Goal: Task Accomplishment & Management: Complete application form

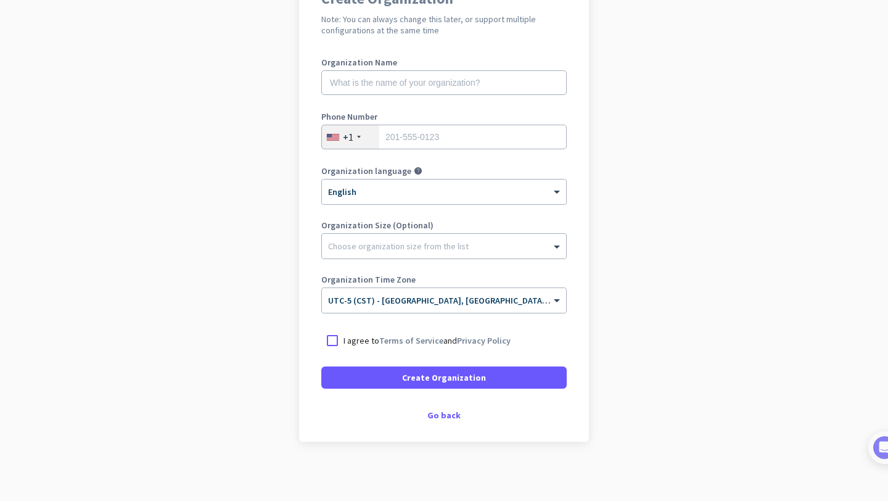
scroll to position [133, 0]
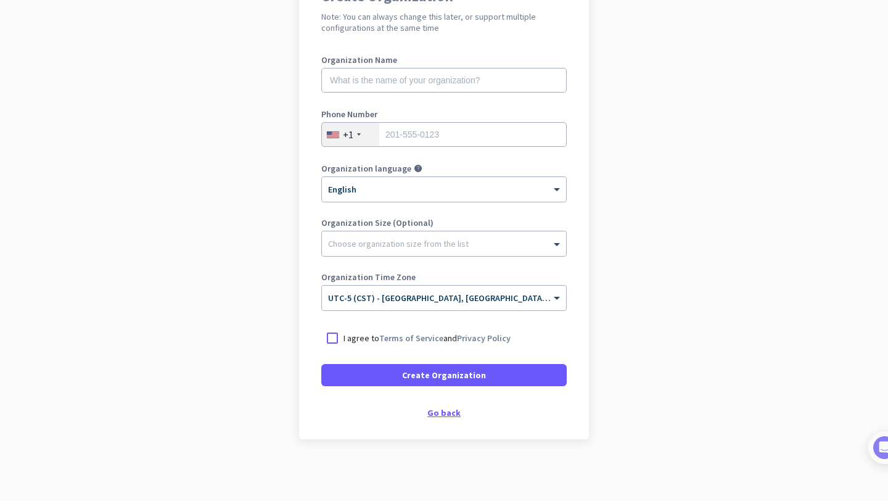
click at [440, 416] on div "Go back" at bounding box center [443, 412] width 245 height 9
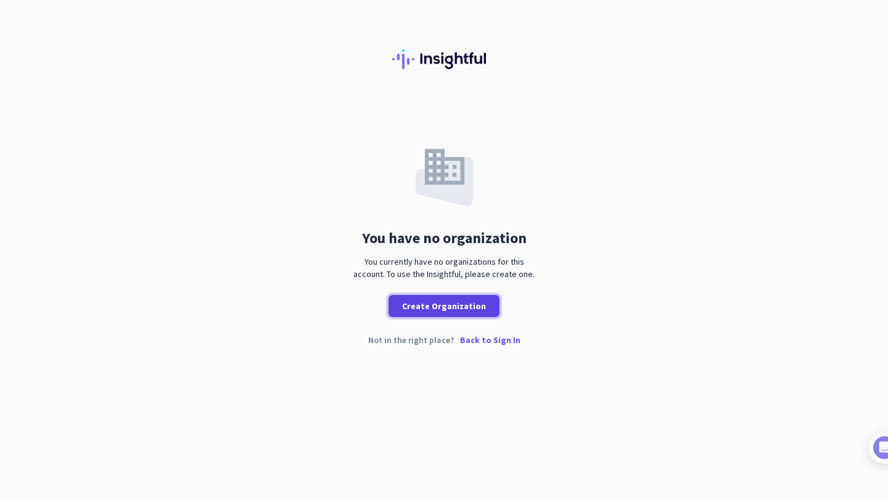
click at [449, 305] on span "Create Organization" at bounding box center [444, 306] width 84 height 12
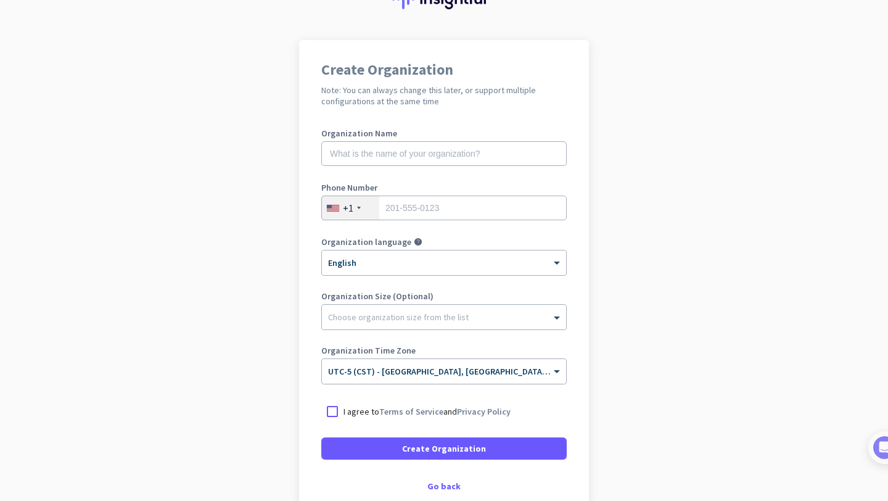
scroll to position [64, 0]
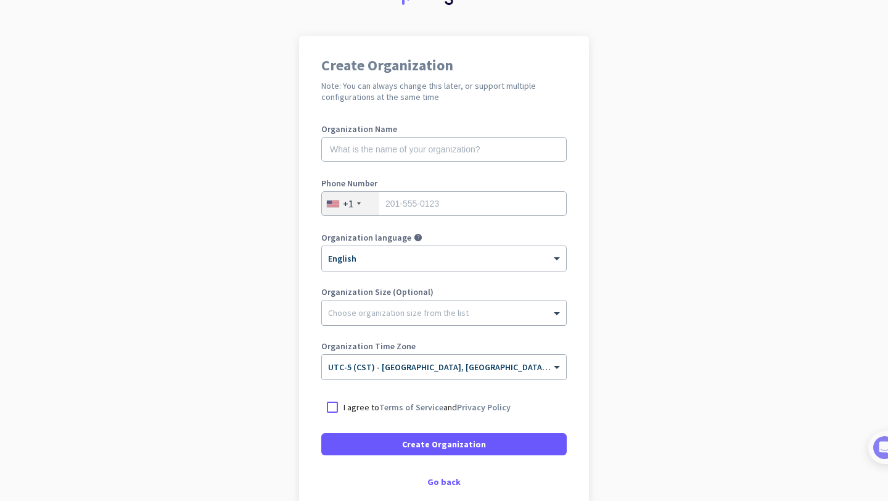
click at [457, 316] on div "Choose organization size from the list" at bounding box center [398, 312] width 141 height 11
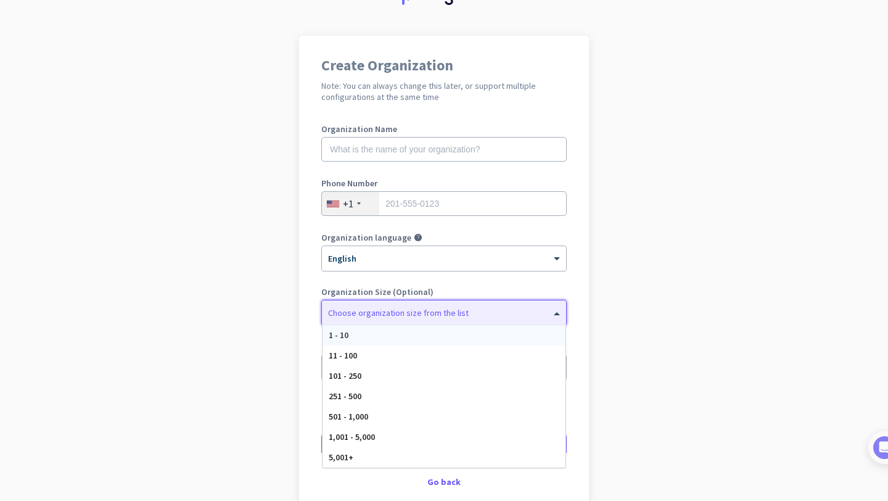
click at [457, 316] on div "Choose organization size from the list" at bounding box center [398, 312] width 141 height 11
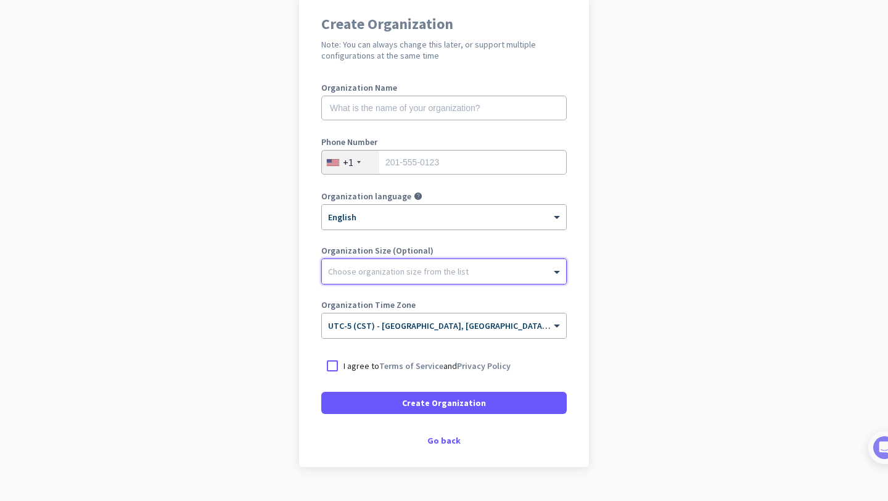
scroll to position [110, 0]
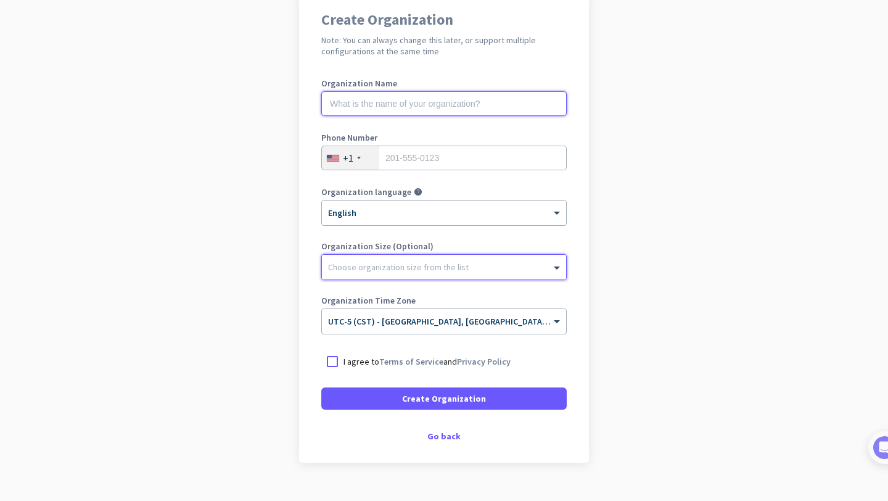
click at [435, 104] on input "text" at bounding box center [443, 103] width 245 height 25
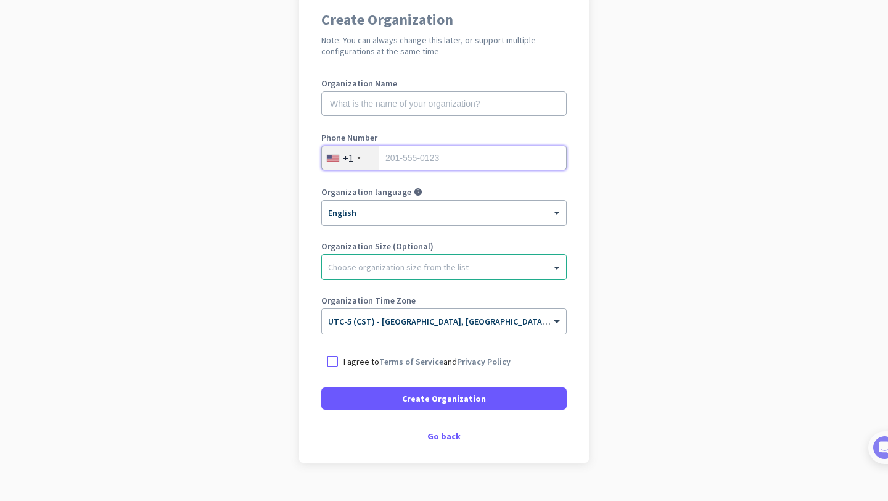
click at [438, 164] on input "tel" at bounding box center [443, 157] width 245 height 25
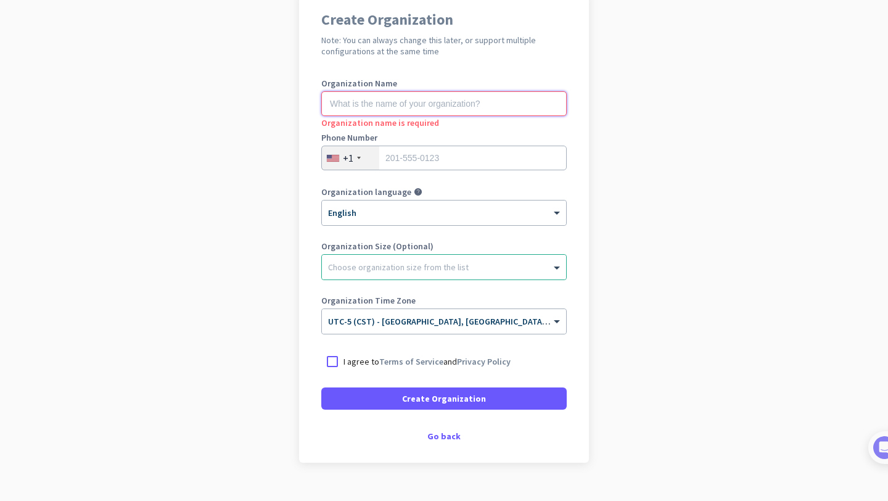
click at [439, 110] on input "text" at bounding box center [443, 103] width 245 height 25
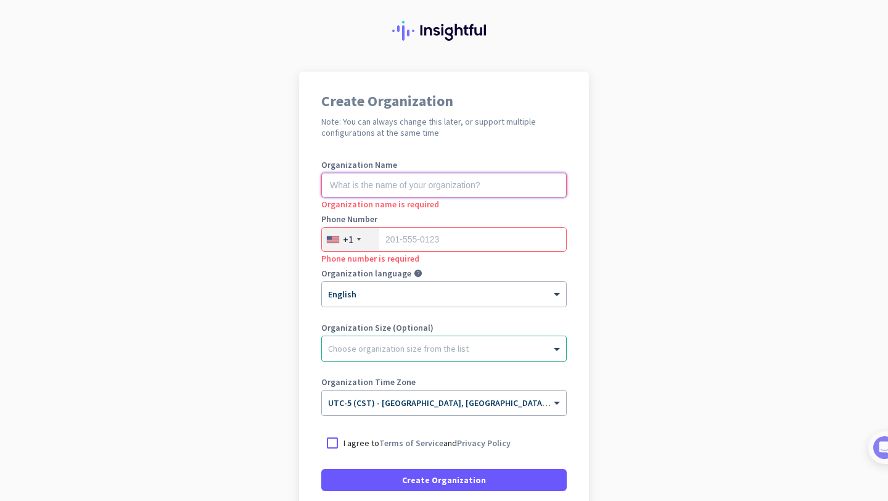
scroll to position [133, 0]
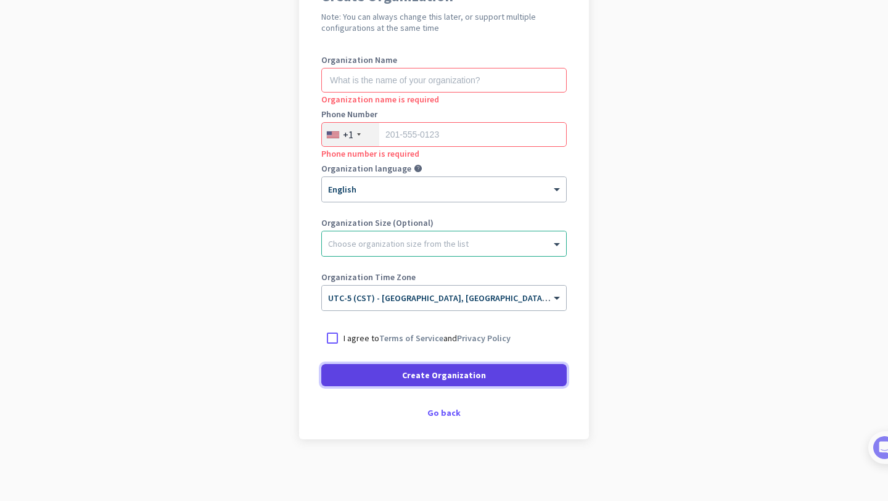
click at [430, 380] on span "Create Organization" at bounding box center [444, 375] width 84 height 12
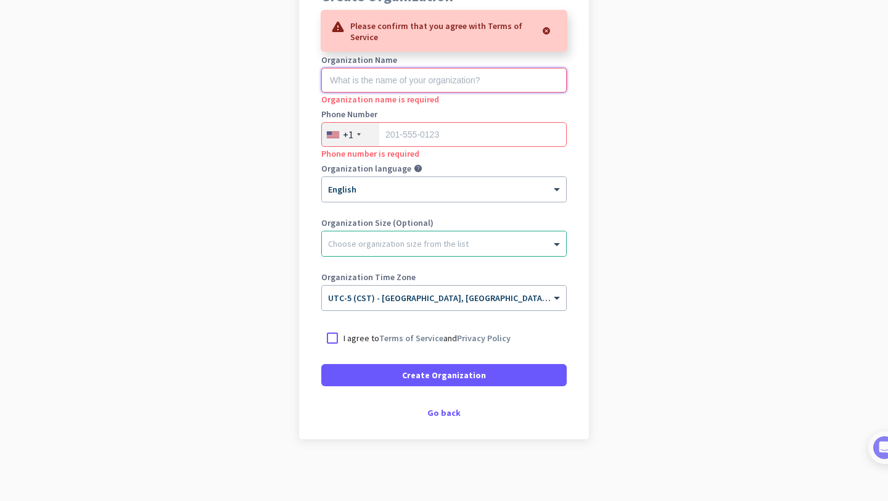
click at [431, 82] on input "text" at bounding box center [443, 80] width 245 height 25
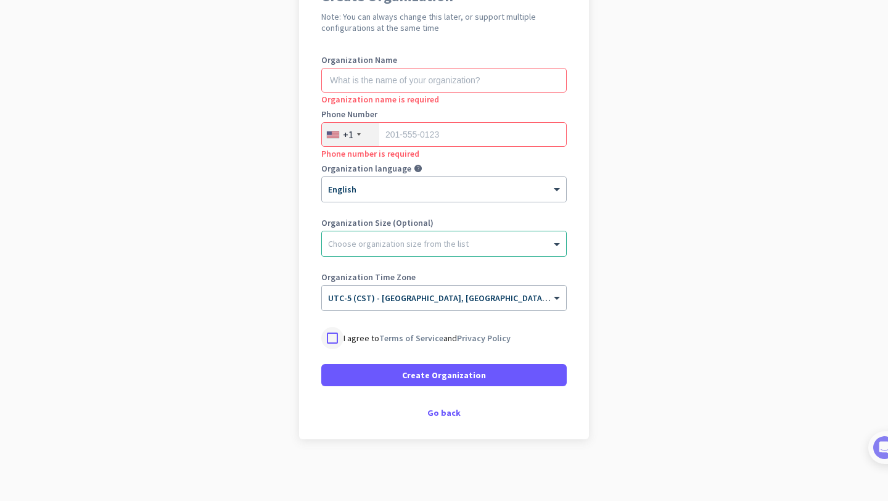
click at [333, 333] on div at bounding box center [332, 338] width 22 height 22
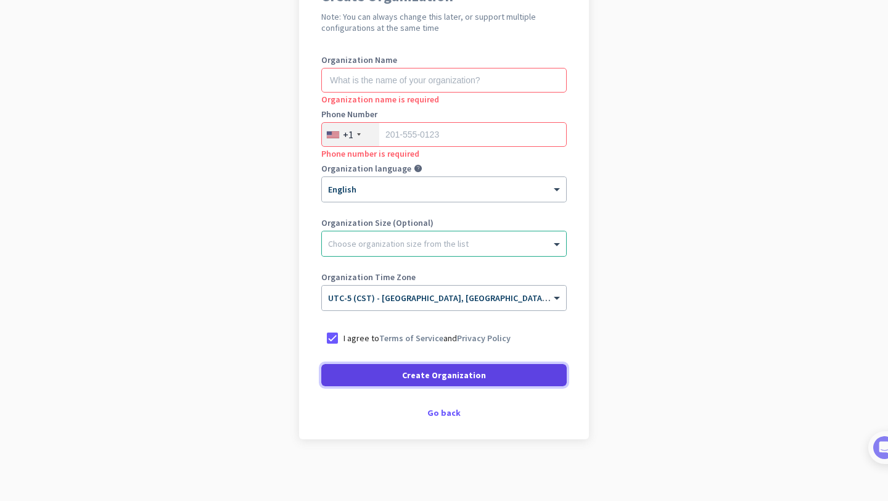
click at [397, 372] on span at bounding box center [443, 375] width 245 height 30
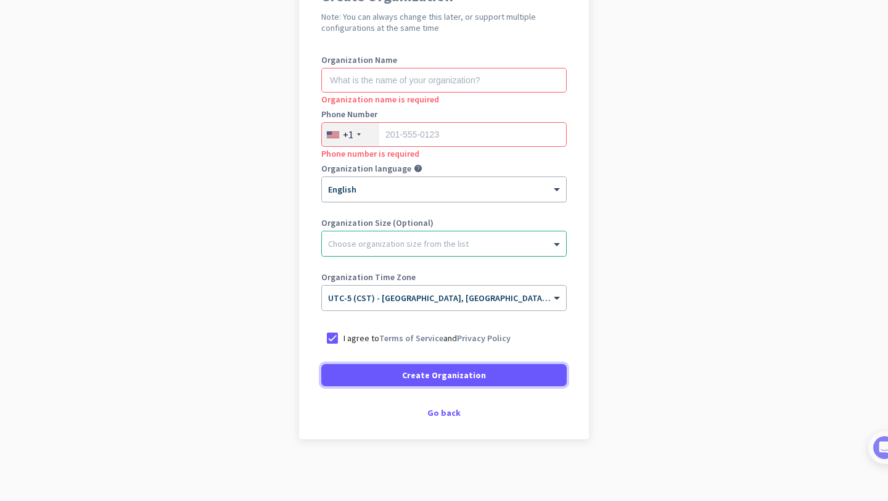
scroll to position [133, 0]
click at [424, 72] on input "text" at bounding box center [443, 80] width 245 height 25
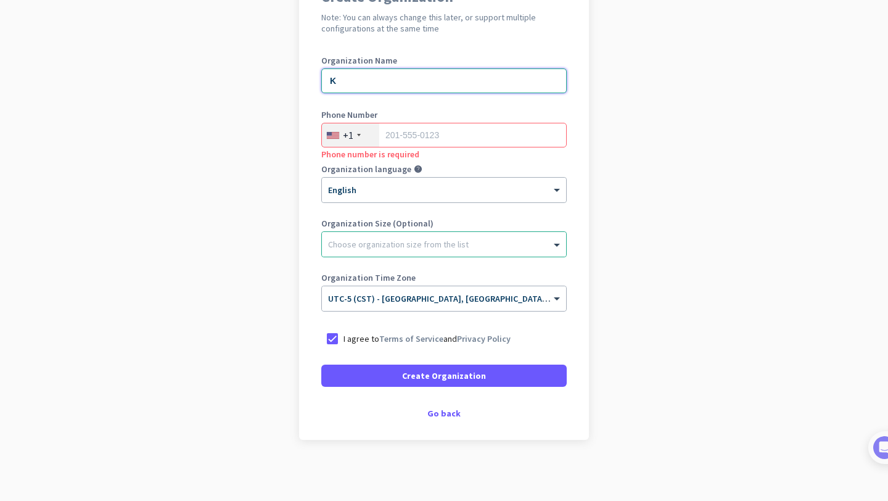
type input "K"
click at [441, 137] on input "tel" at bounding box center [443, 135] width 245 height 25
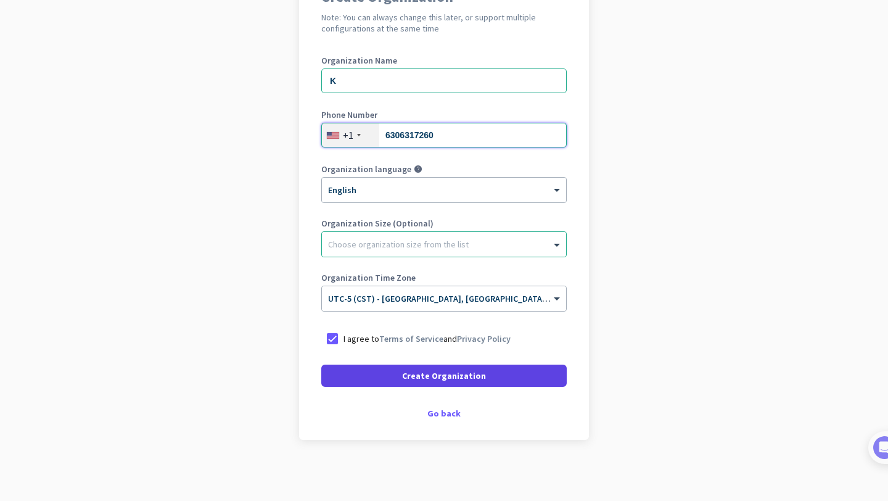
type input "6306317260"
click at [418, 373] on span "Create Organization" at bounding box center [444, 375] width 84 height 12
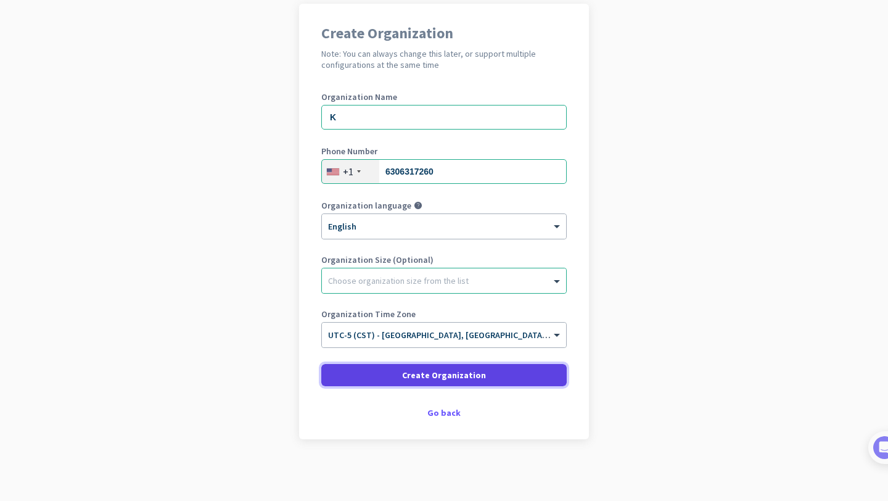
scroll to position [96, 0]
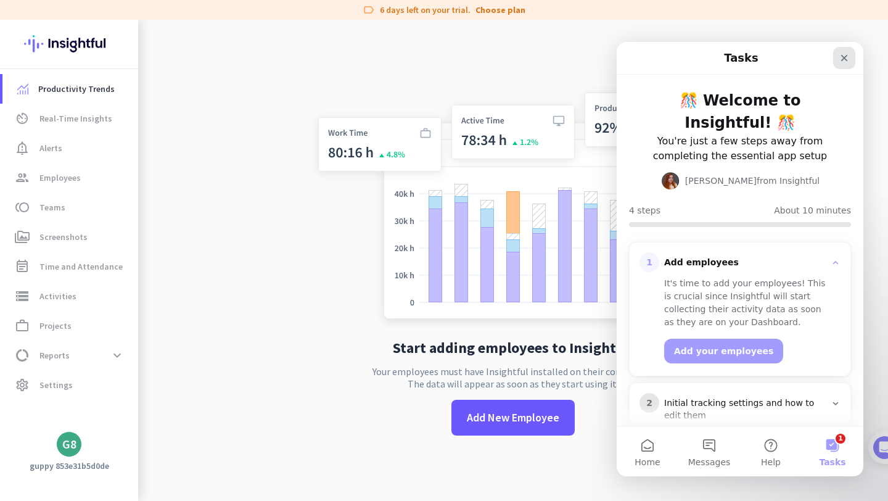
click at [841, 55] on icon "Close" at bounding box center [844, 58] width 7 height 7
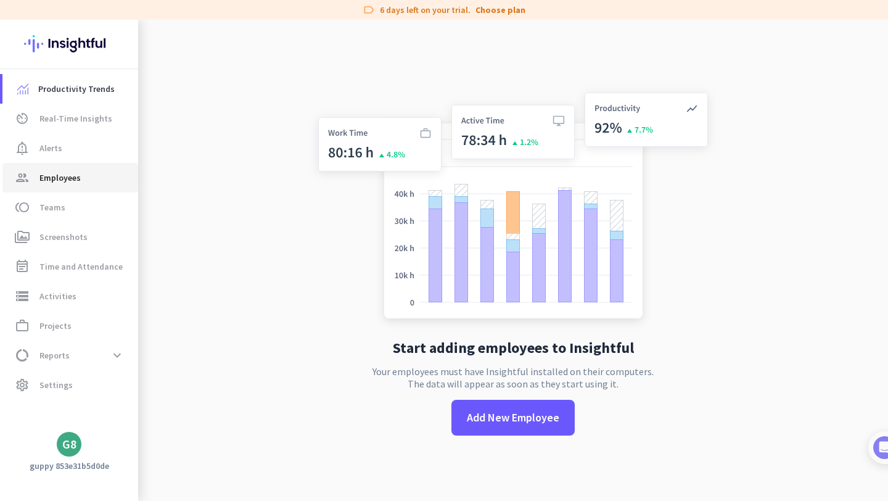
click at [92, 165] on link "group Employees" at bounding box center [70, 178] width 136 height 30
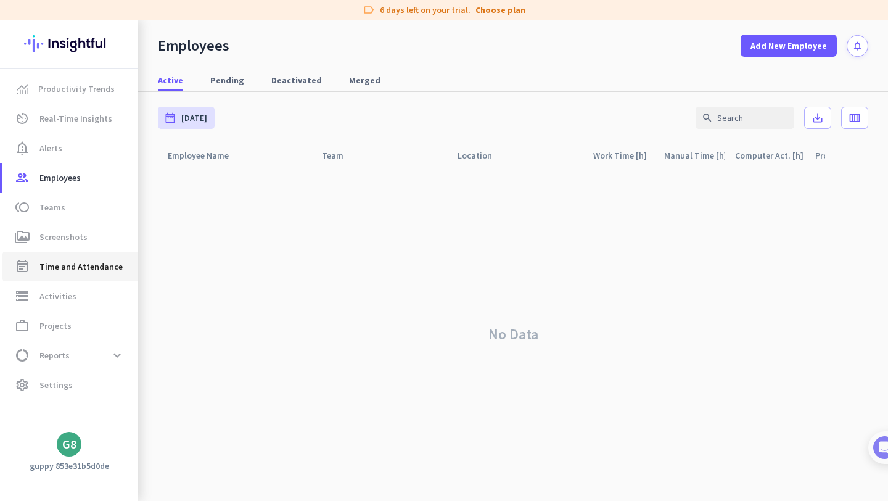
click at [86, 269] on span "Time and Attendance" at bounding box center [80, 266] width 83 height 15
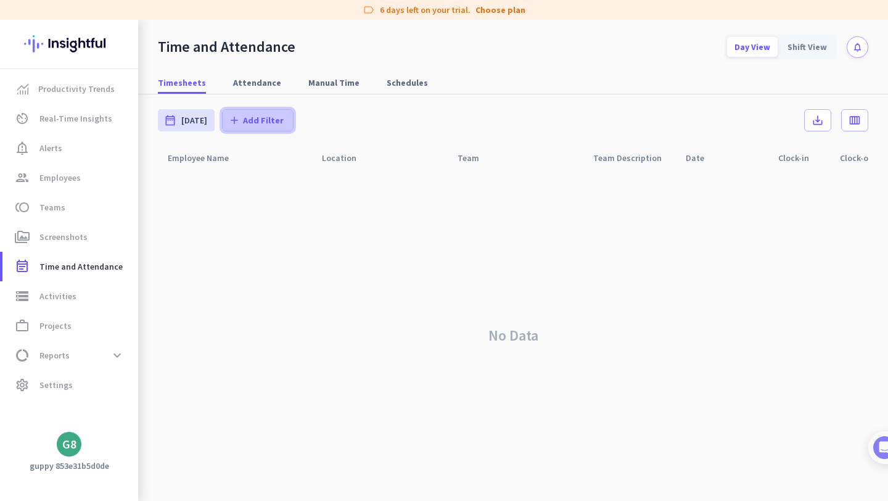
click at [251, 112] on span at bounding box center [258, 120] width 70 height 30
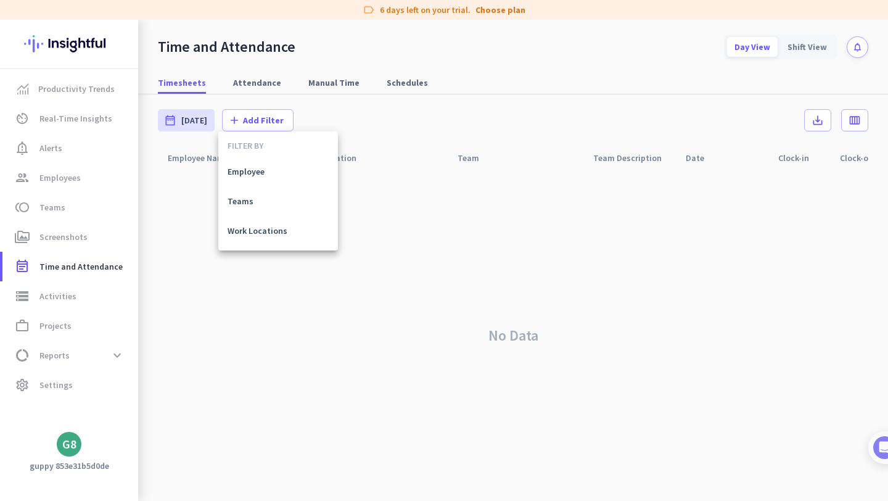
click at [369, 107] on div at bounding box center [444, 250] width 888 height 501
click at [116, 362] on span at bounding box center [117, 355] width 22 height 22
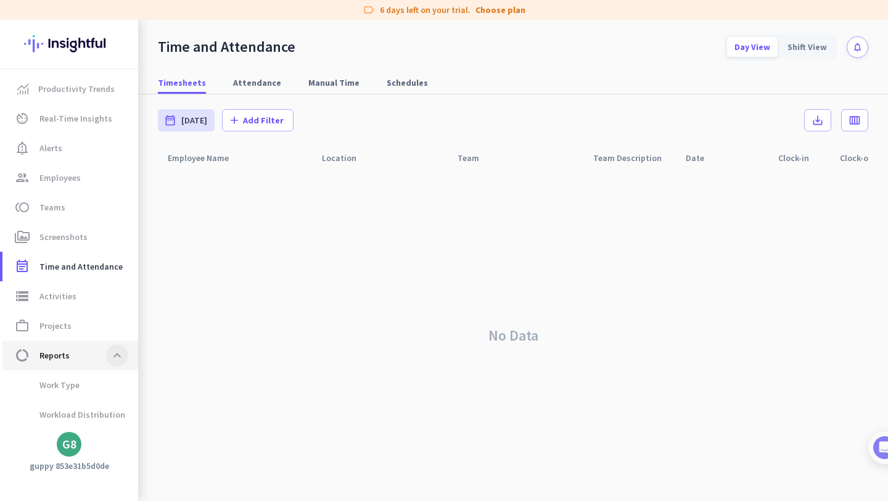
scroll to position [57, 0]
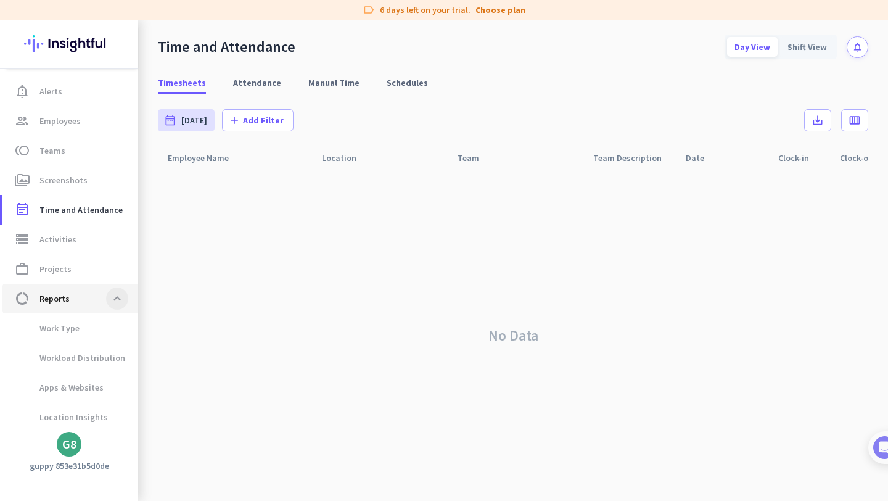
click at [118, 305] on span at bounding box center [117, 298] width 22 height 22
